Goal: Information Seeking & Learning: Learn about a topic

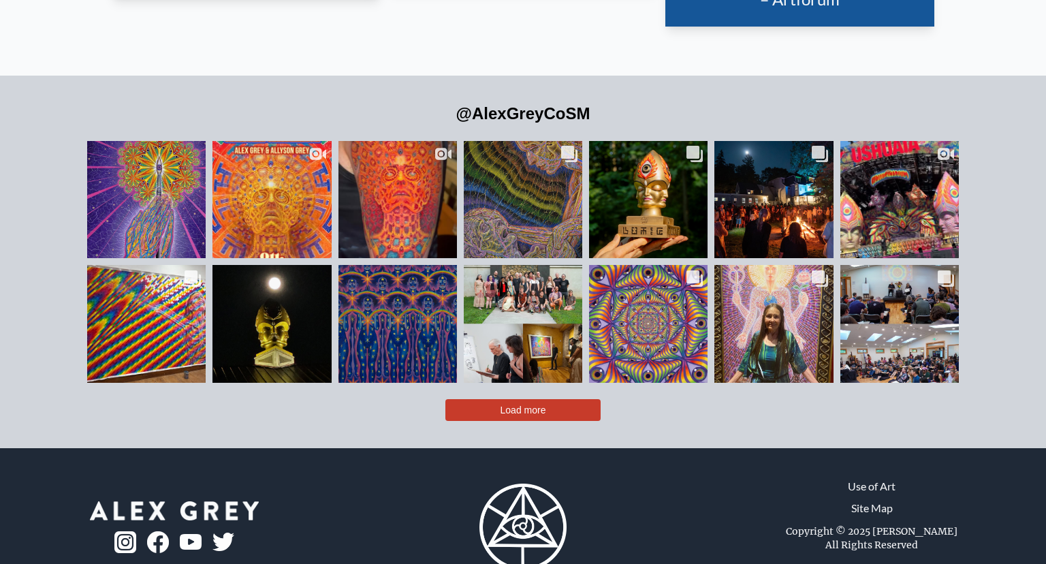
scroll to position [3151, 0]
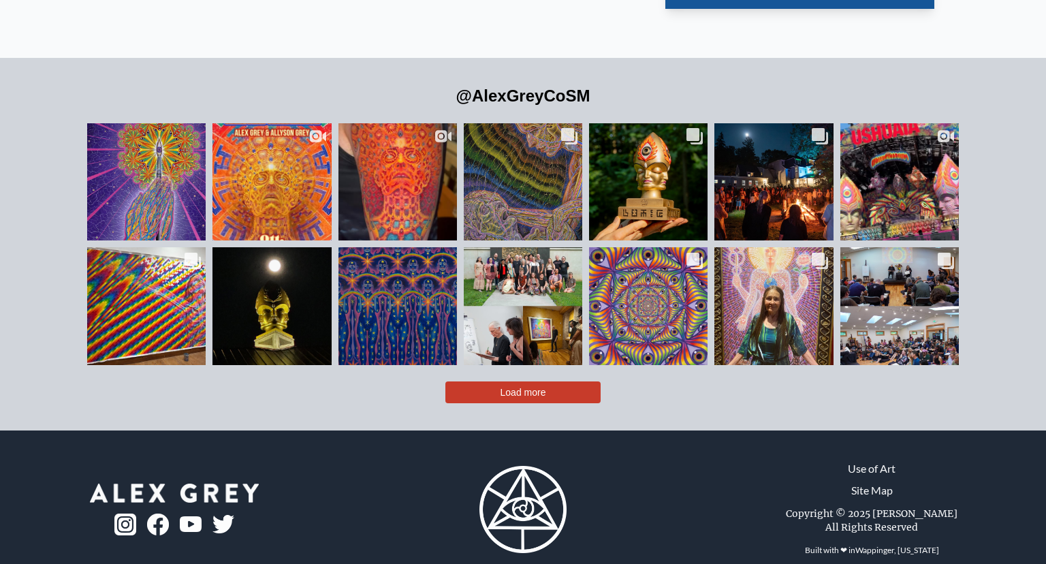
click at [880, 482] on link "Site Map" at bounding box center [872, 490] width 42 height 16
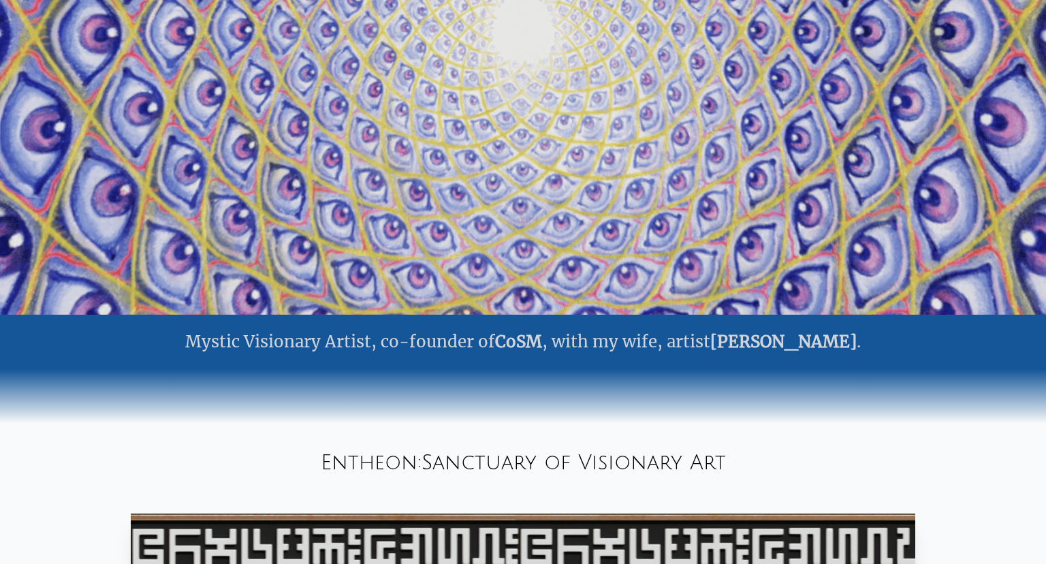
scroll to position [0, 0]
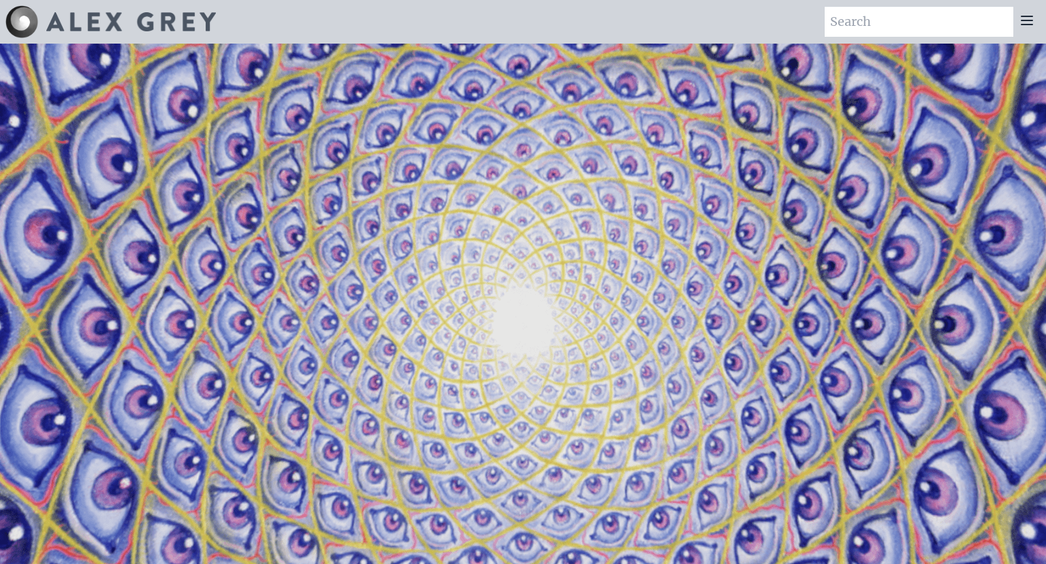
click at [846, 27] on input "search" at bounding box center [919, 22] width 189 height 30
drag, startPoint x: 903, startPoint y: 25, endPoint x: 775, endPoint y: 28, distance: 128.1
click at [825, 28] on input "paintings" at bounding box center [919, 22] width 189 height 30
type input "clear light"
click at [15, 18] on img at bounding box center [21, 21] width 33 height 33
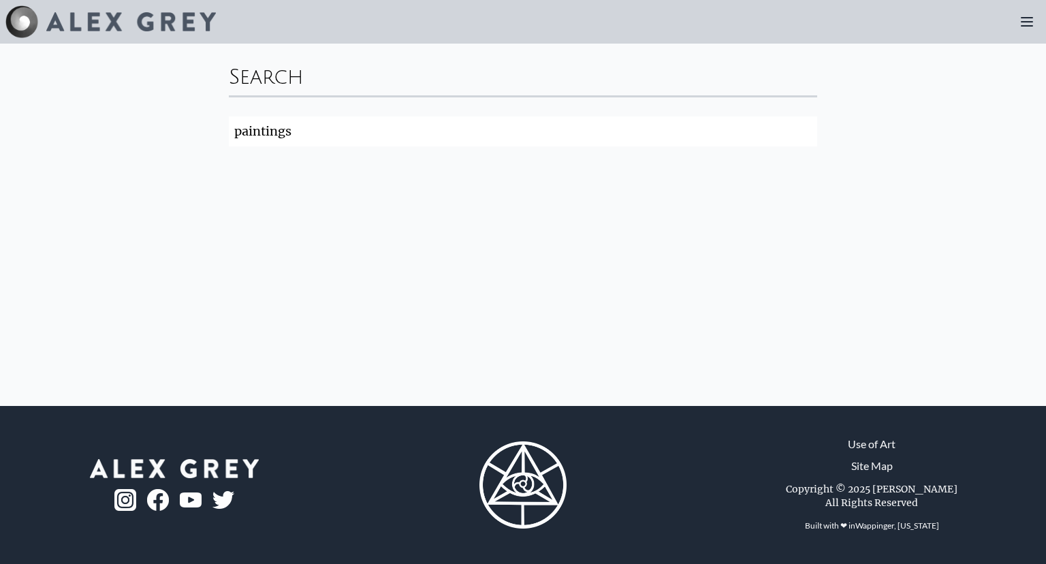
click button "Search" at bounding box center [0, 0] width 0 height 0
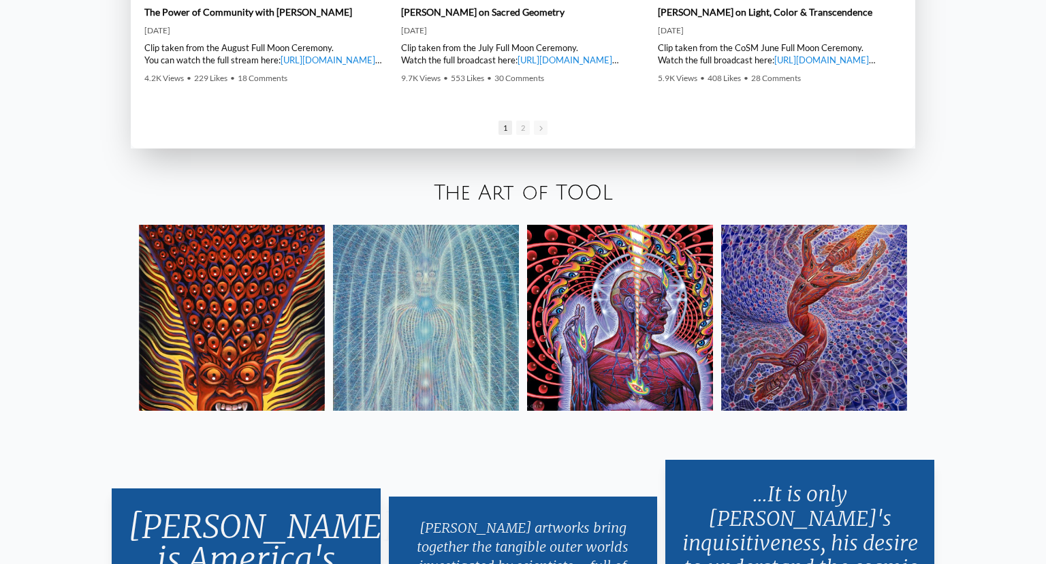
scroll to position [2496, 0]
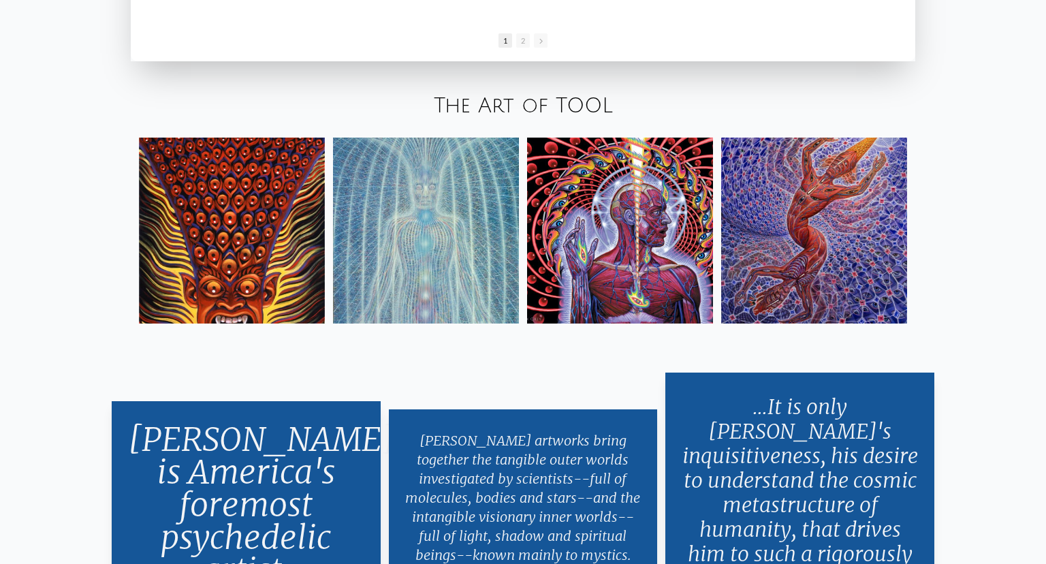
click at [408, 204] on img at bounding box center [426, 231] width 186 height 186
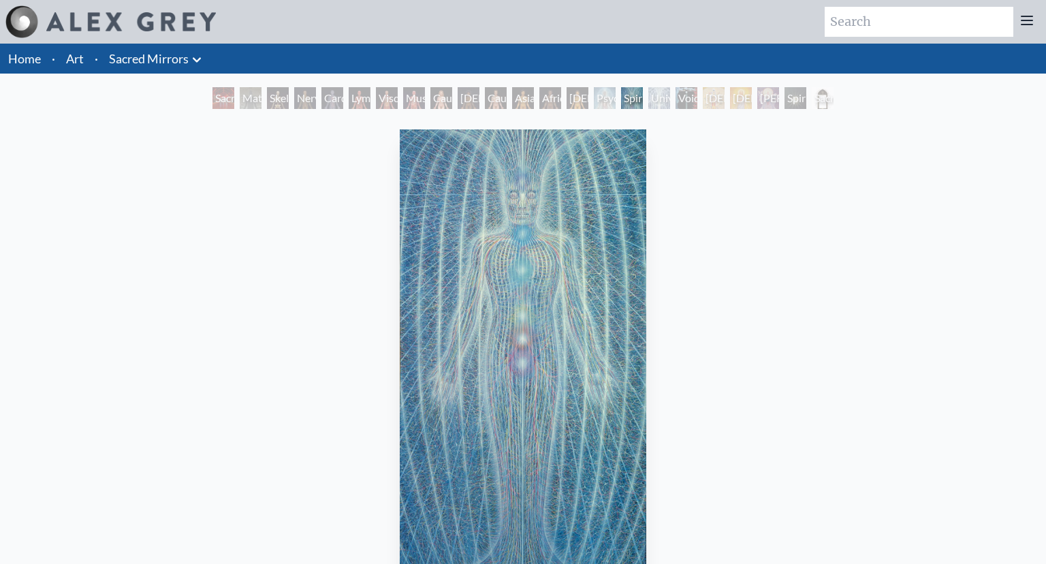
click at [157, 59] on link "Sacred Mirrors" at bounding box center [149, 58] width 80 height 19
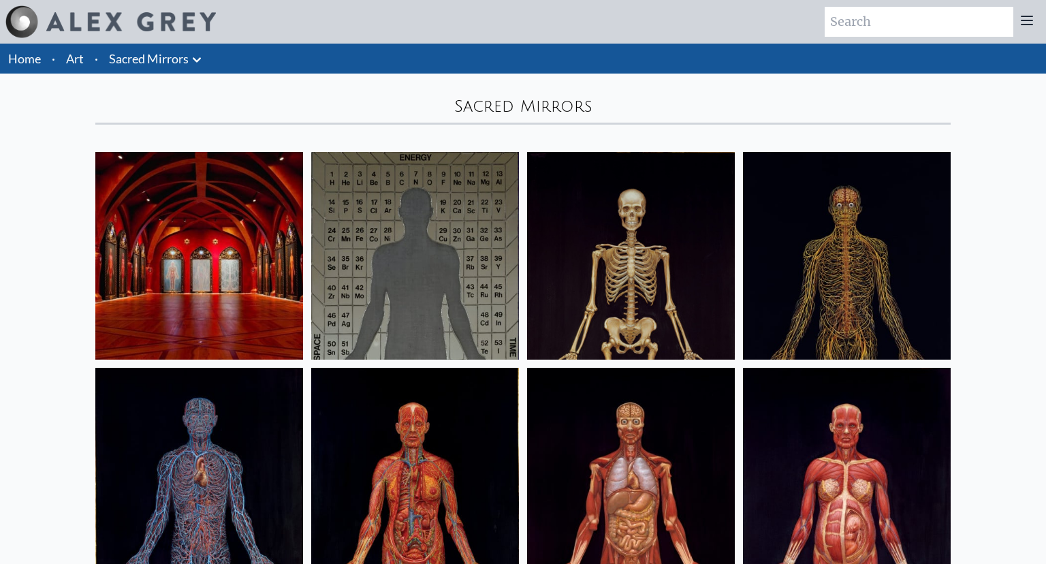
click at [67, 54] on link "Art" at bounding box center [75, 58] width 18 height 19
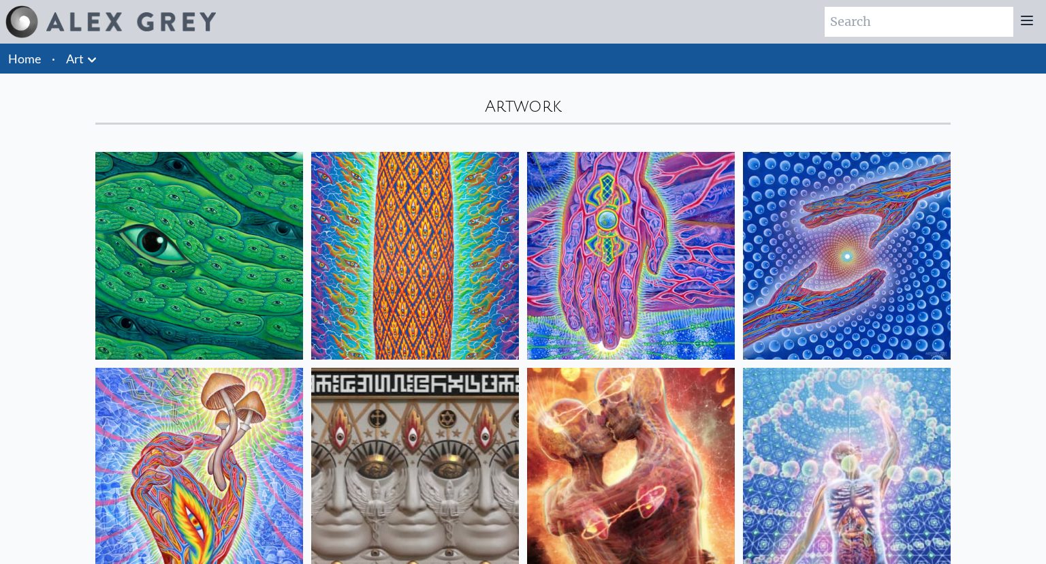
click at [95, 57] on icon at bounding box center [92, 60] width 16 height 16
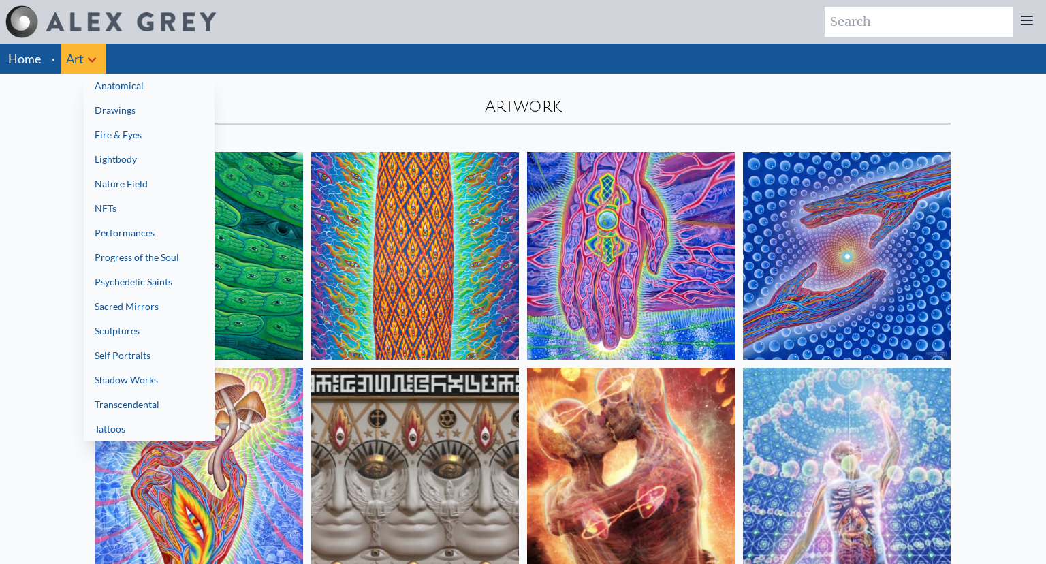
click at [285, 54] on div at bounding box center [523, 282] width 1046 height 564
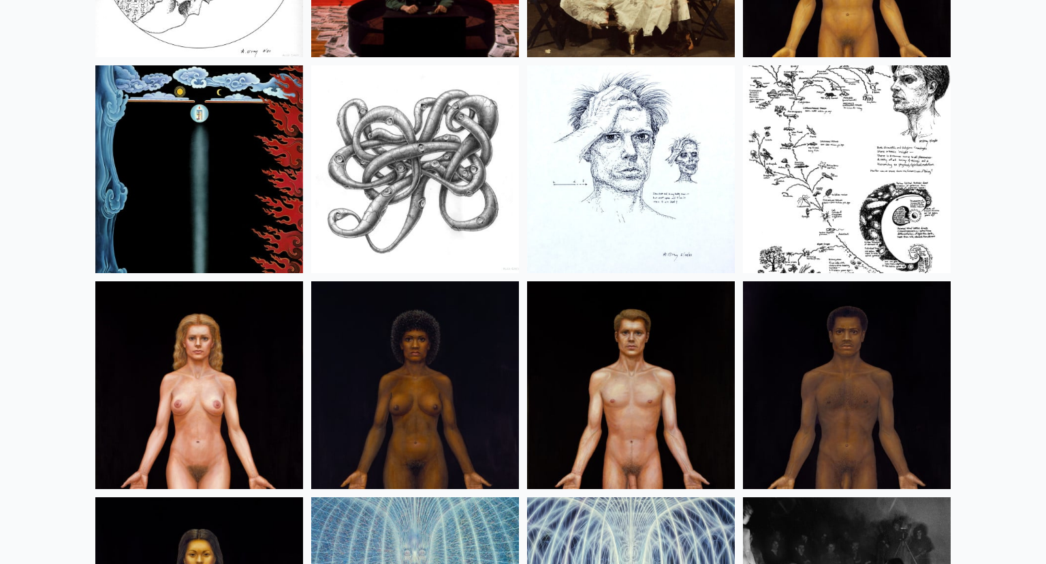
scroll to position [16111, 0]
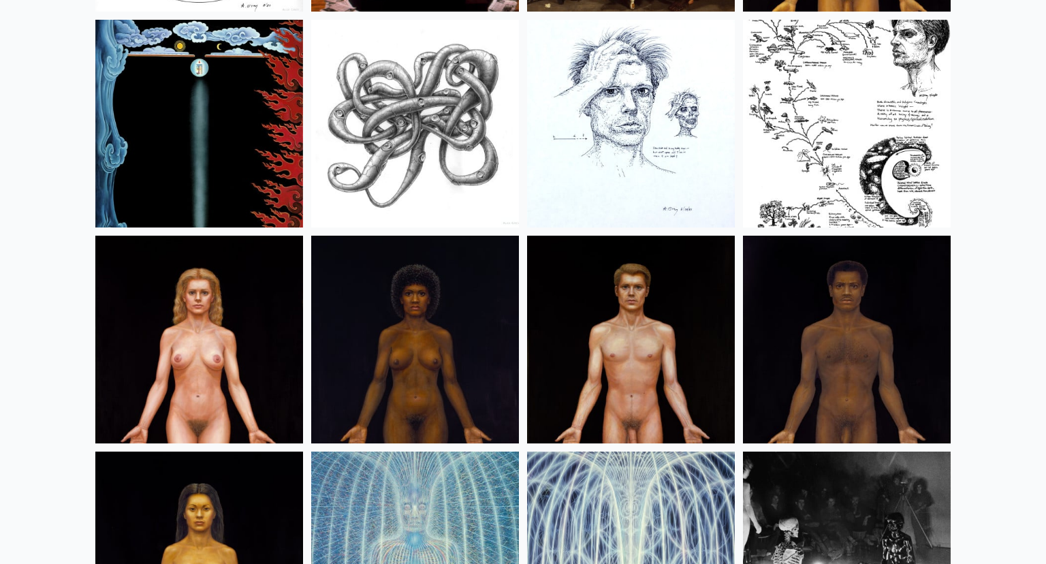
click at [204, 108] on img at bounding box center [199, 124] width 208 height 208
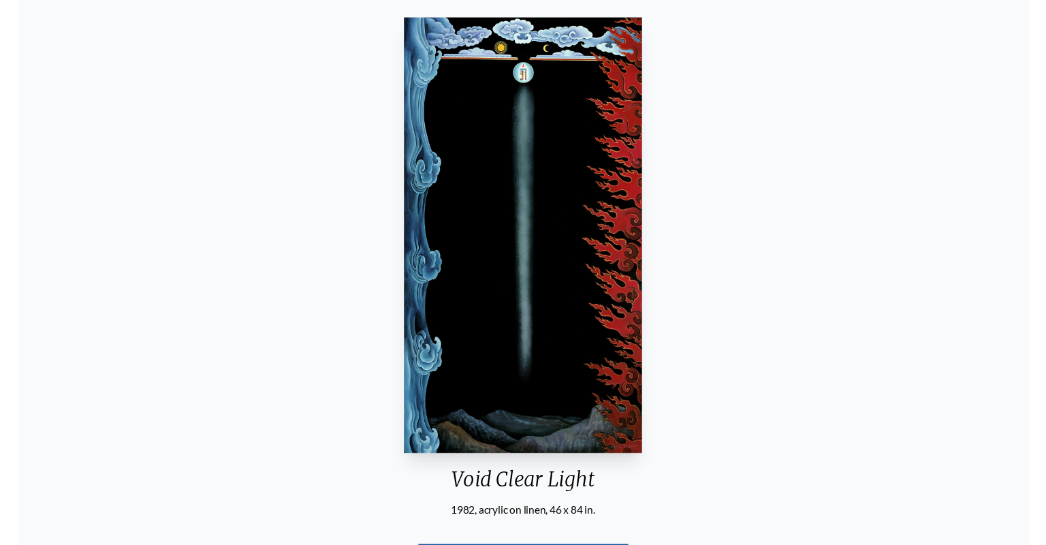
scroll to position [74, 0]
